Goal: Find specific page/section: Find specific page/section

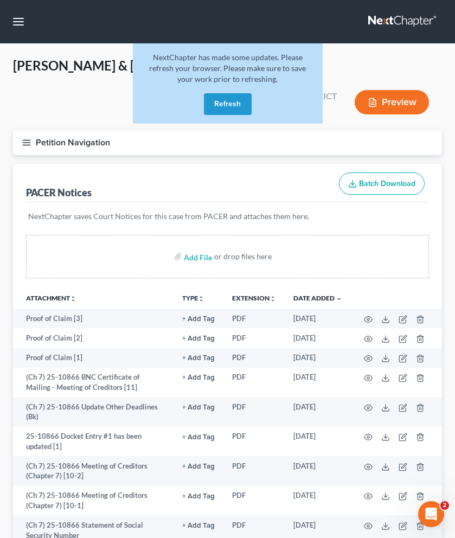
click at [229, 104] on button "Refresh" at bounding box center [228, 104] width 48 height 22
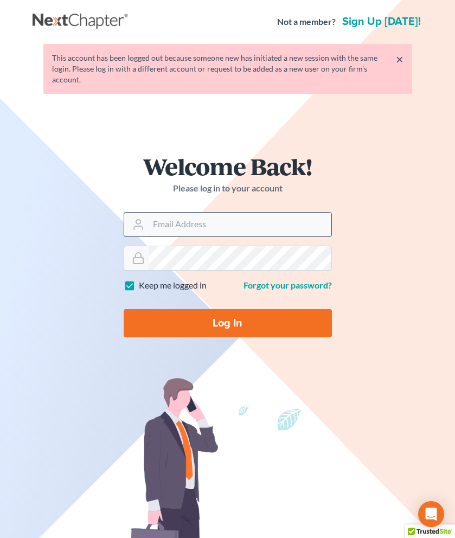
click at [227, 218] on input "Email Address" at bounding box center [240, 225] width 183 height 24
type input "[EMAIL_ADDRESS][DOMAIN_NAME]"
click at [227, 315] on input "Log In" at bounding box center [228, 323] width 208 height 28
type input "Thinking..."
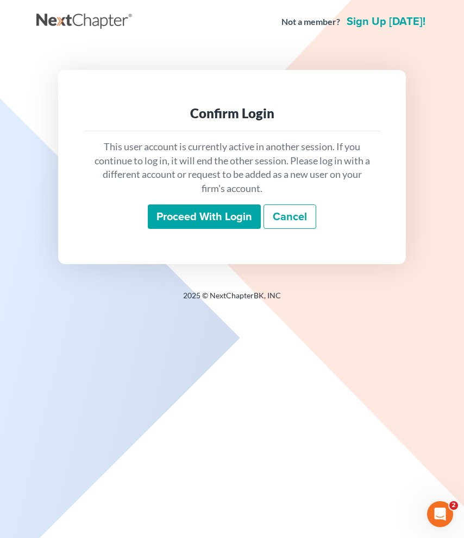
click at [212, 220] on input "Proceed with login" at bounding box center [204, 217] width 113 height 25
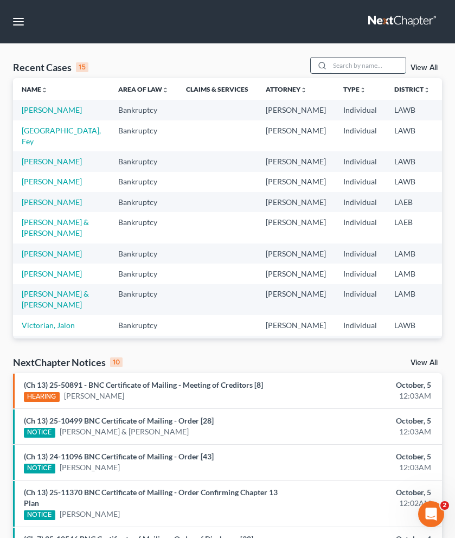
click at [350, 64] on input "search" at bounding box center [368, 66] width 76 height 16
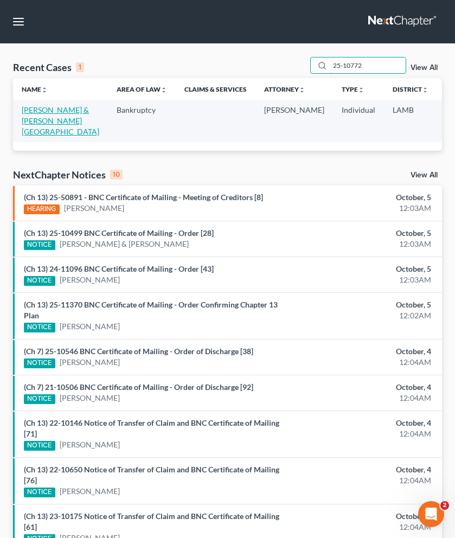
type input "25-10772"
click at [32, 122] on link "Hines, Tevin & Wilson, Valencia" at bounding box center [61, 120] width 78 height 31
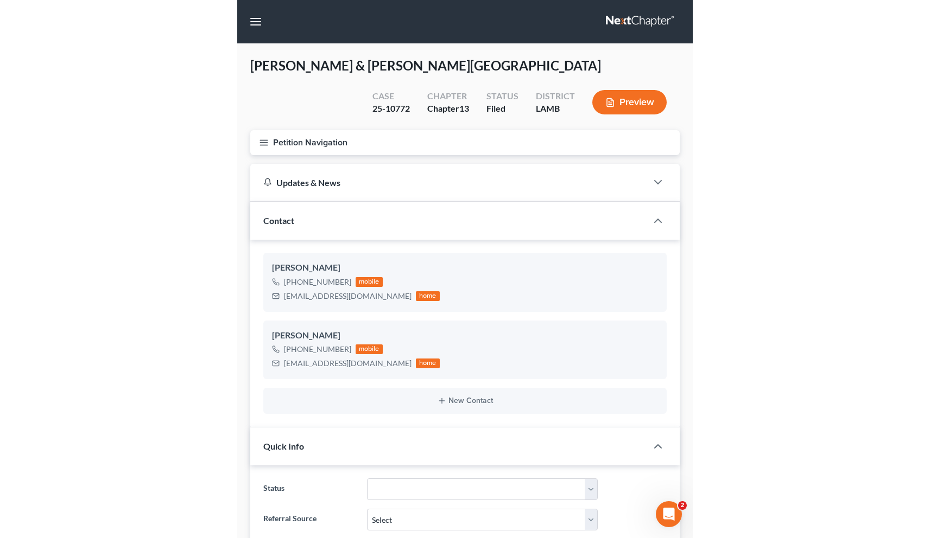
scroll to position [2054, 0]
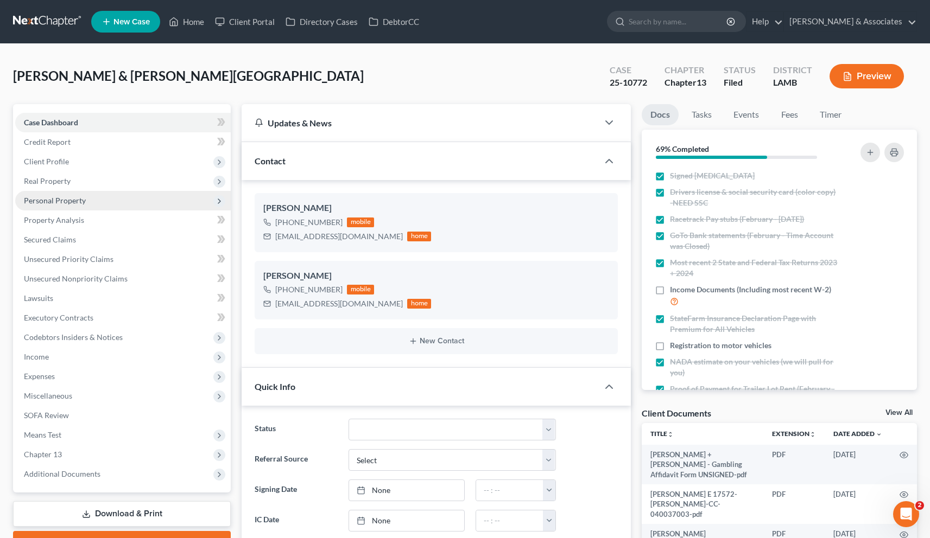
click at [63, 202] on span "Personal Property" at bounding box center [55, 200] width 62 height 9
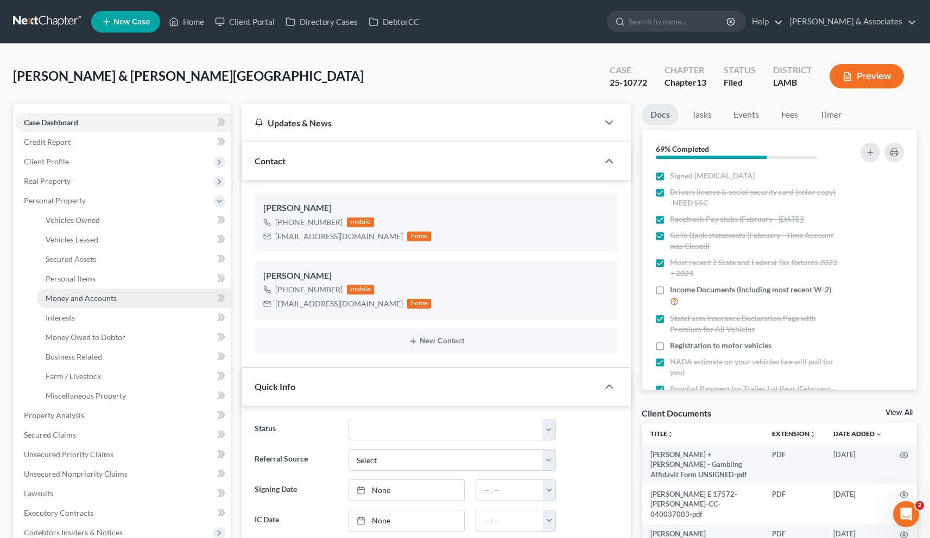
click at [68, 300] on span "Money and Accounts" at bounding box center [81, 298] width 71 height 9
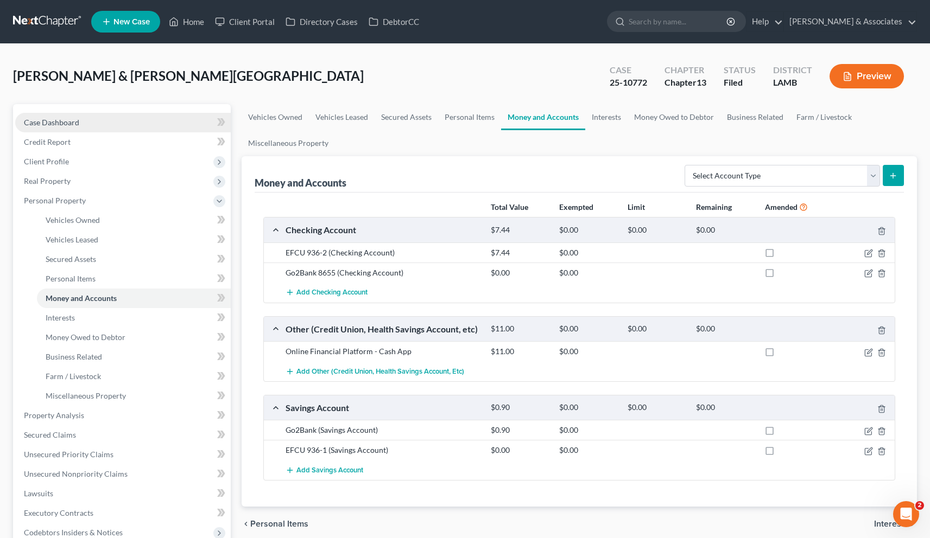
click at [72, 120] on span "Case Dashboard" at bounding box center [51, 122] width 55 height 9
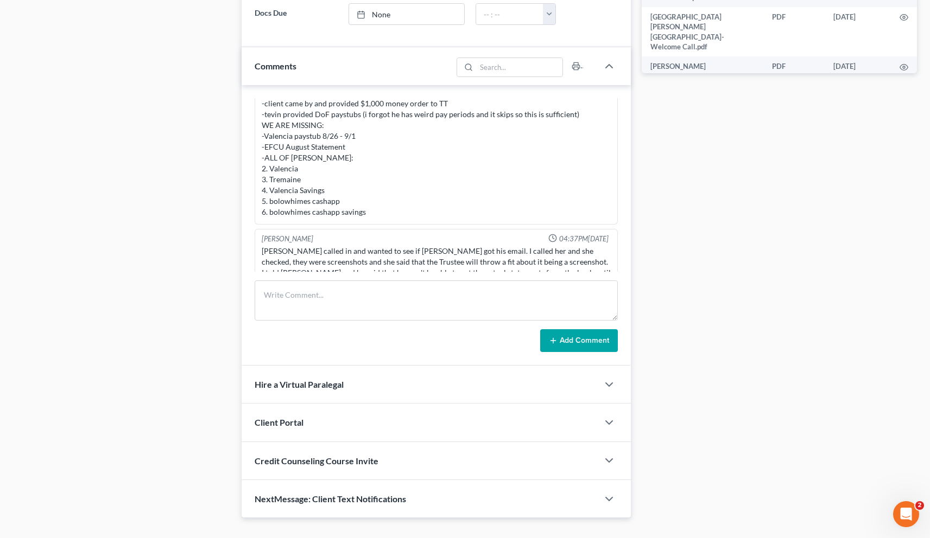
scroll to position [2054, 0]
